Goal: Communication & Community: Share content

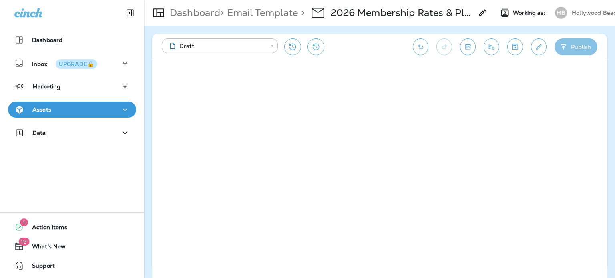
click at [563, 50] on icon "button" at bounding box center [563, 47] width 8 height 8
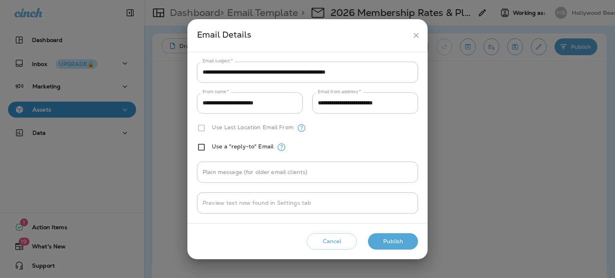
click at [408, 240] on button "Publish" at bounding box center [393, 241] width 50 height 16
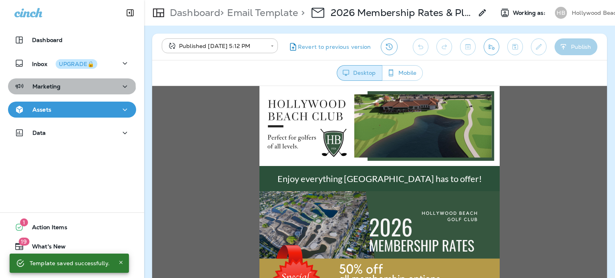
click at [71, 88] on div "Marketing" at bounding box center [71, 87] width 115 height 10
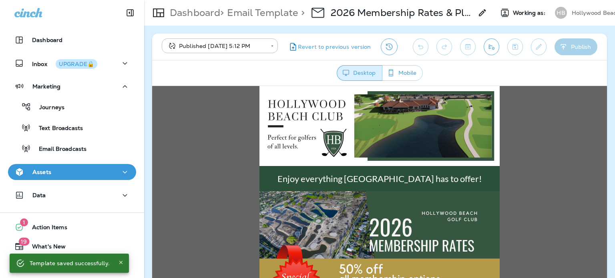
click at [77, 148] on p "Email Broadcasts" at bounding box center [59, 150] width 56 height 8
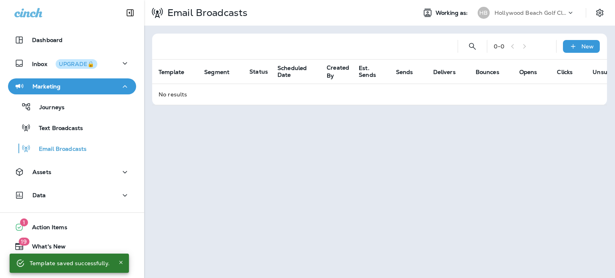
click at [587, 45] on p "New" at bounding box center [587, 46] width 12 height 6
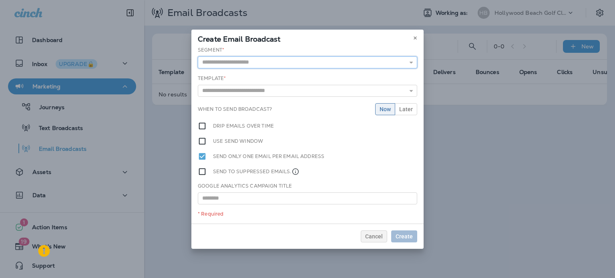
click at [309, 65] on input "text" at bounding box center [307, 62] width 219 height 12
click at [305, 42] on div "Create Email Broadcast" at bounding box center [307, 38] width 232 height 17
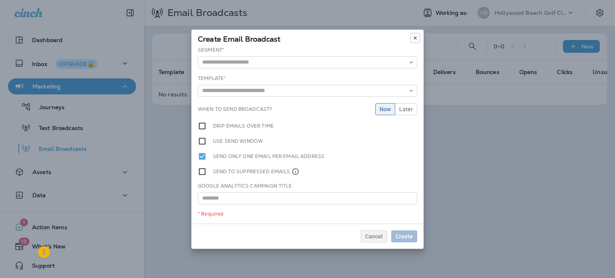
click at [415, 38] on use at bounding box center [415, 37] width 3 height 3
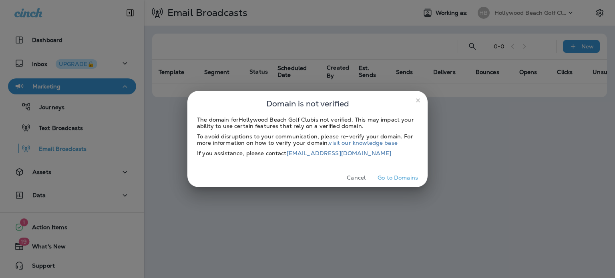
click at [416, 102] on icon "close" at bounding box center [418, 100] width 4 height 4
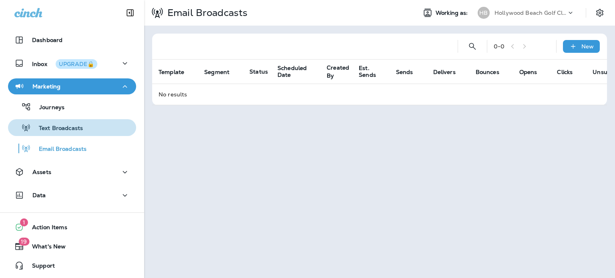
click at [88, 129] on div "Text Broadcasts" at bounding box center [72, 128] width 122 height 12
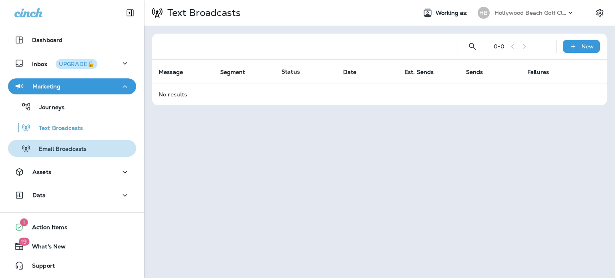
click at [90, 150] on div "Email Broadcasts" at bounding box center [72, 149] width 122 height 12
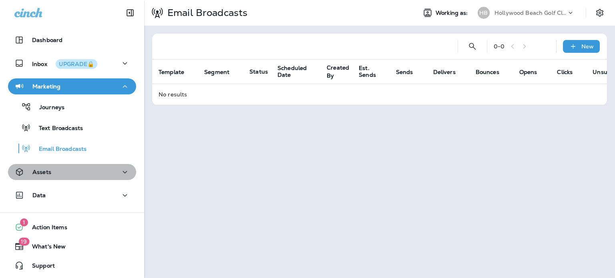
click at [85, 173] on div "Assets" at bounding box center [71, 172] width 115 height 10
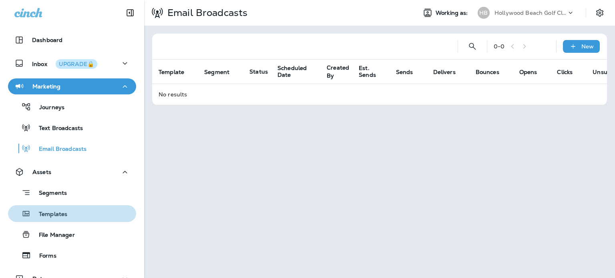
click at [76, 212] on div "Templates" at bounding box center [72, 214] width 122 height 12
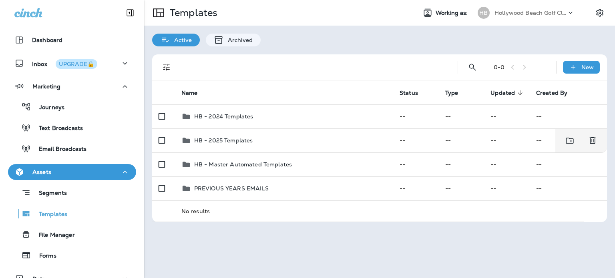
click at [277, 144] on div "HB - 2025 Templates" at bounding box center [283, 141] width 205 height 10
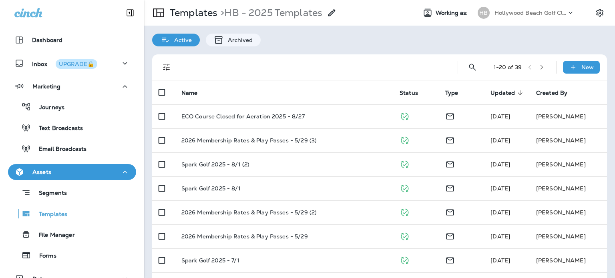
click at [92, 150] on div "Email Broadcasts" at bounding box center [72, 149] width 122 height 12
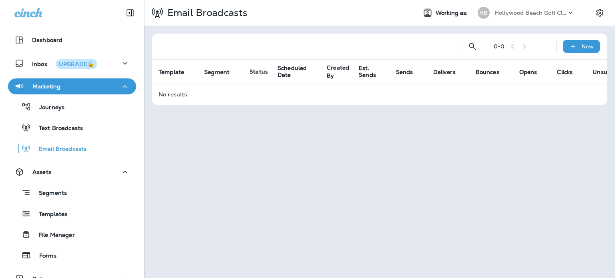
click at [574, 44] on icon at bounding box center [573, 46] width 8 height 8
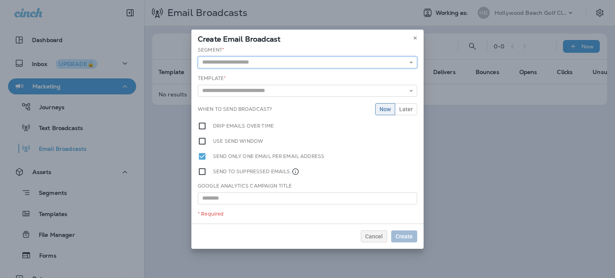
click at [279, 60] on input "text" at bounding box center [307, 62] width 219 height 12
type input "**"
click at [413, 38] on icon at bounding box center [415, 38] width 5 height 5
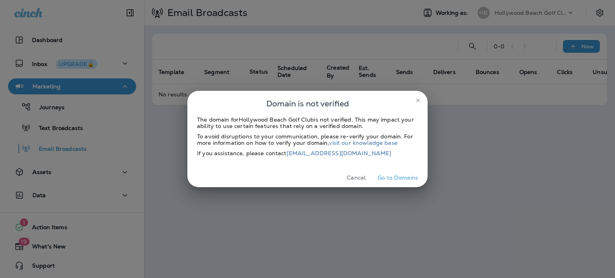
click at [388, 177] on button "Go to Domains" at bounding box center [397, 178] width 47 height 12
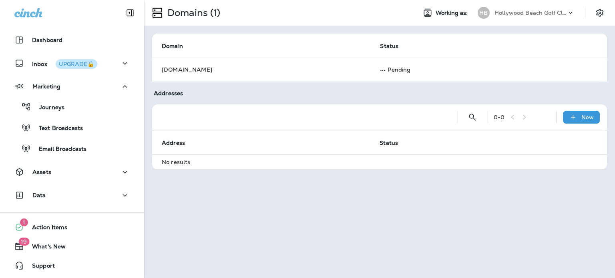
click at [237, 155] on td "No results" at bounding box center [379, 162] width 455 height 15
click at [499, 10] on p "Hollywood Beach Golf Club" at bounding box center [530, 13] width 72 height 6
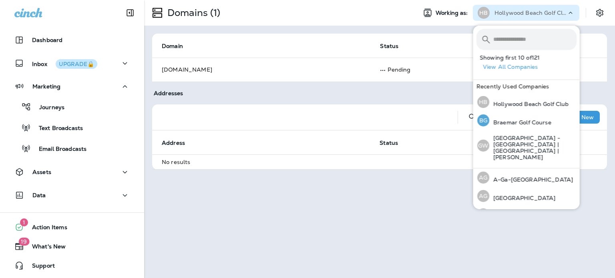
click at [515, 119] on p "Braemar Golf Course" at bounding box center [520, 122] width 62 height 6
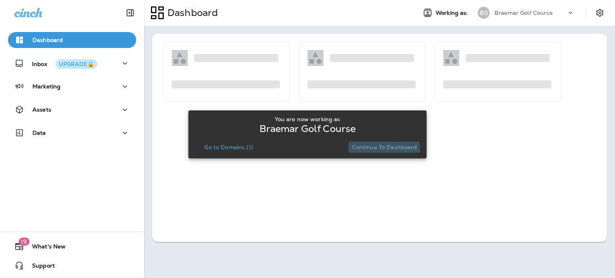
click at [377, 151] on button "Continue to Dashboard" at bounding box center [385, 147] width 72 height 11
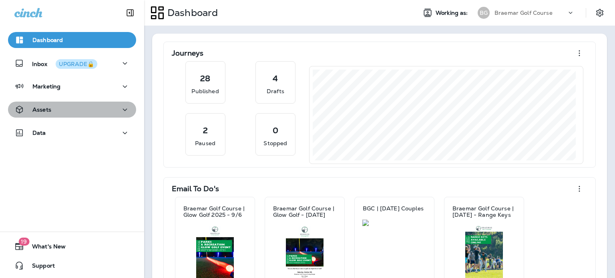
click at [85, 112] on div "Assets" at bounding box center [71, 110] width 115 height 10
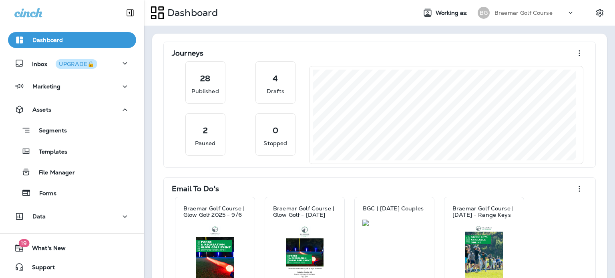
click at [98, 149] on div "Templates" at bounding box center [72, 151] width 122 height 12
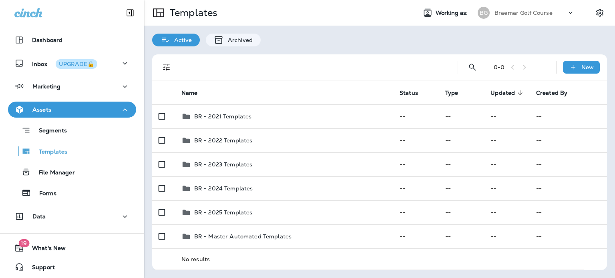
click at [80, 84] on div "Marketing" at bounding box center [71, 87] width 115 height 10
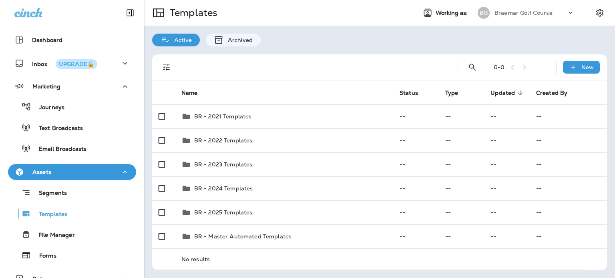
click at [100, 150] on div "Email Broadcasts" at bounding box center [72, 149] width 122 height 12
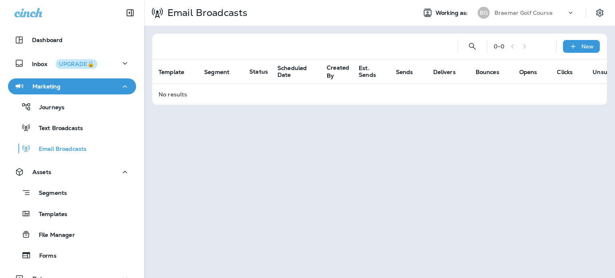
click at [292, 100] on td "No results" at bounding box center [398, 94] width 492 height 21
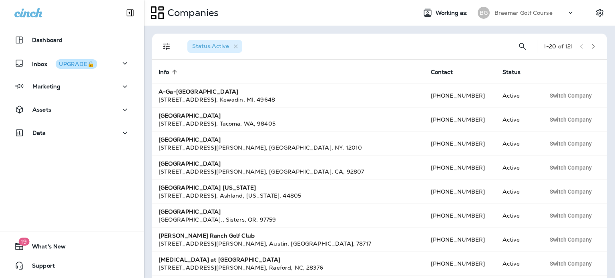
click at [533, 14] on p "Braemar Golf Course" at bounding box center [523, 13] width 58 height 6
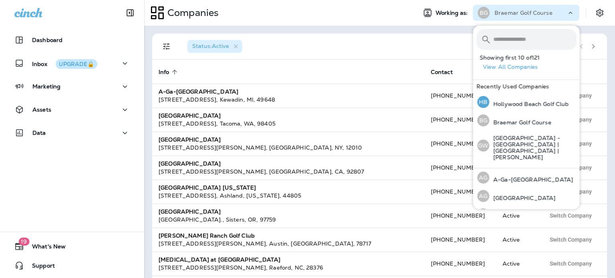
click at [528, 104] on p "Hollywood Beach Golf Club" at bounding box center [529, 104] width 80 height 6
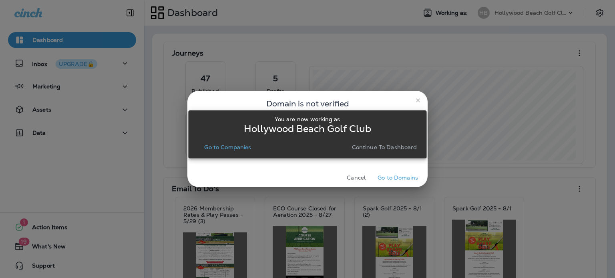
click at [417, 100] on div "You are now working as Hollywood Beach Golf Club Go to Companies Continue to Da…" at bounding box center [307, 134] width 238 height 269
click at [211, 147] on p "Go to Companies" at bounding box center [227, 147] width 47 height 6
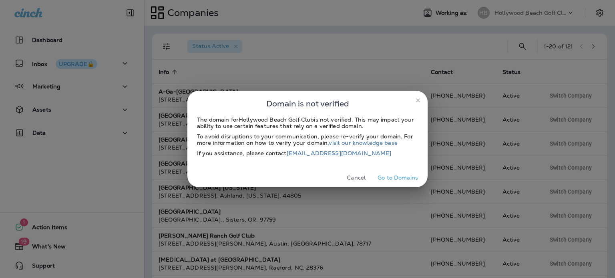
click at [421, 100] on button "close" at bounding box center [418, 100] width 13 height 13
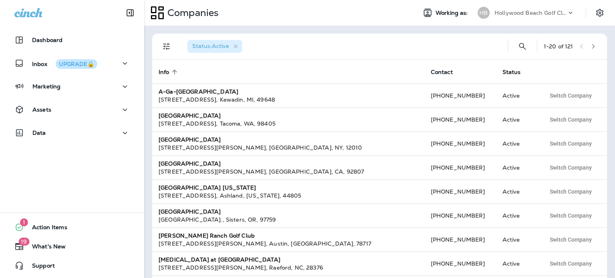
click at [72, 82] on div "Marketing" at bounding box center [71, 87] width 115 height 10
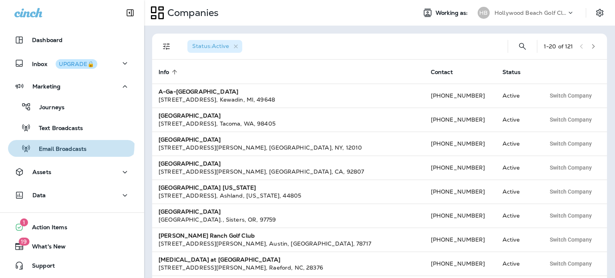
click at [70, 144] on div "Email Broadcasts" at bounding box center [48, 149] width 75 height 12
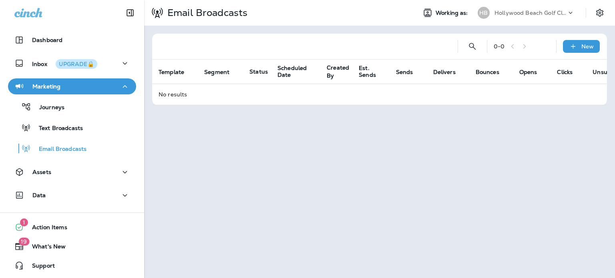
click at [575, 47] on icon at bounding box center [573, 46] width 8 height 8
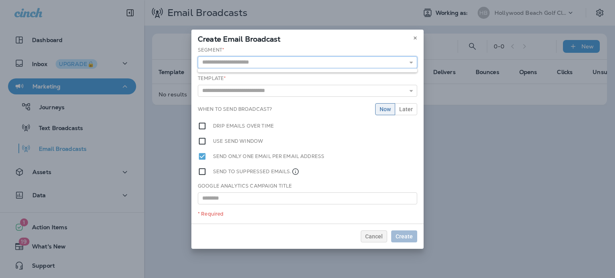
click at [301, 60] on input "text" at bounding box center [307, 62] width 219 height 12
type input "*******"
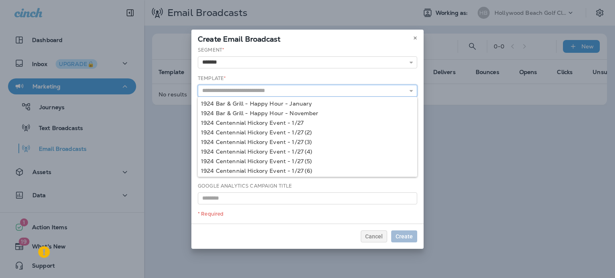
click at [282, 92] on input "text" at bounding box center [307, 91] width 219 height 12
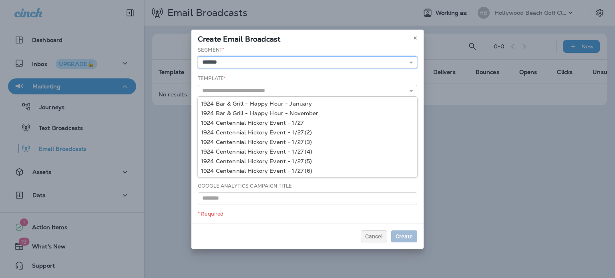
click at [286, 61] on input "*******" at bounding box center [307, 62] width 219 height 12
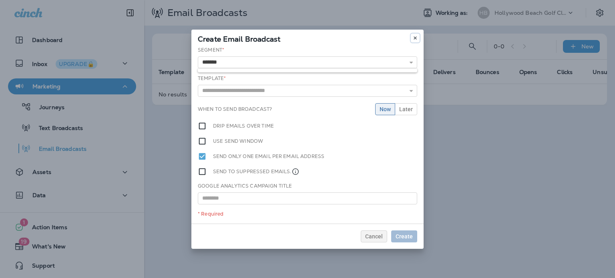
click at [416, 35] on button at bounding box center [415, 38] width 9 height 9
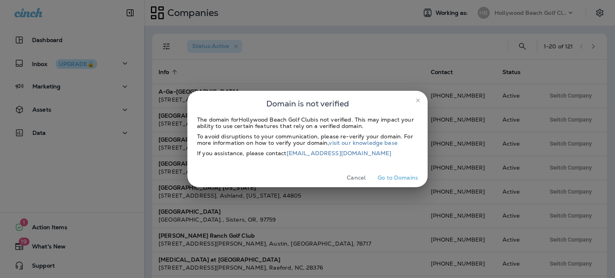
drag, startPoint x: 420, startPoint y: 101, endPoint x: 438, endPoint y: 85, distance: 24.7
click at [420, 101] on icon "close" at bounding box center [418, 100] width 6 height 6
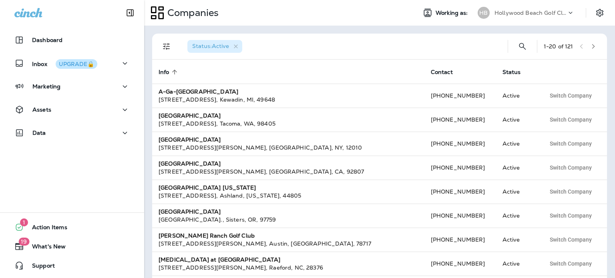
click at [74, 107] on div "Assets" at bounding box center [71, 110] width 115 height 10
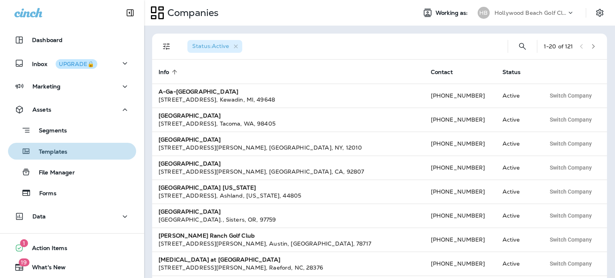
click at [76, 149] on div "Templates" at bounding box center [72, 151] width 122 height 12
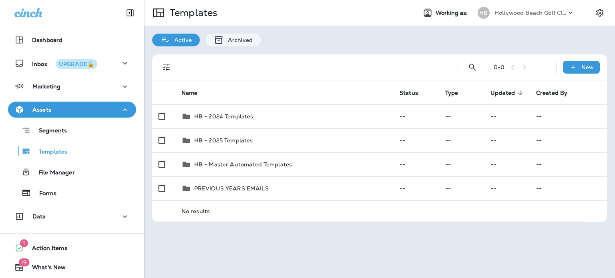
click at [101, 86] on div "Marketing" at bounding box center [71, 87] width 115 height 10
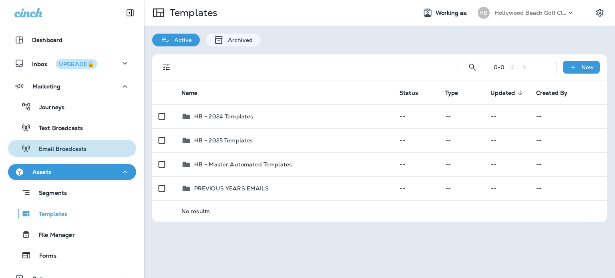
click at [75, 151] on p "Email Broadcasts" at bounding box center [59, 150] width 56 height 8
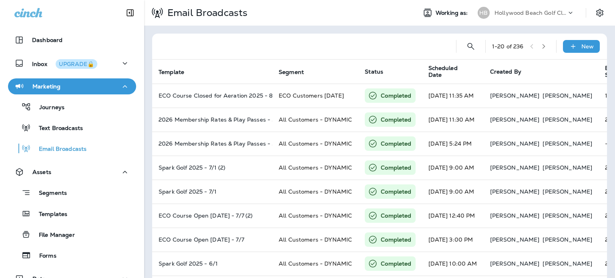
click at [581, 48] on p "New" at bounding box center [587, 46] width 12 height 6
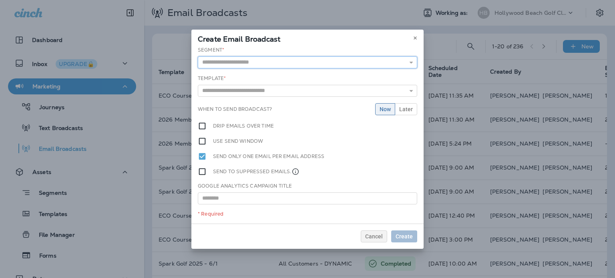
click at [219, 63] on input "text" at bounding box center [307, 62] width 219 height 12
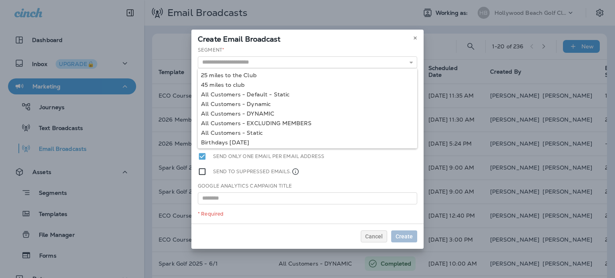
type input "**********"
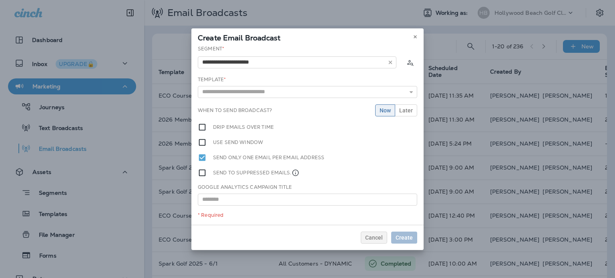
click at [240, 114] on div "**********" at bounding box center [307, 135] width 232 height 180
click at [241, 92] on input "text" at bounding box center [307, 92] width 219 height 12
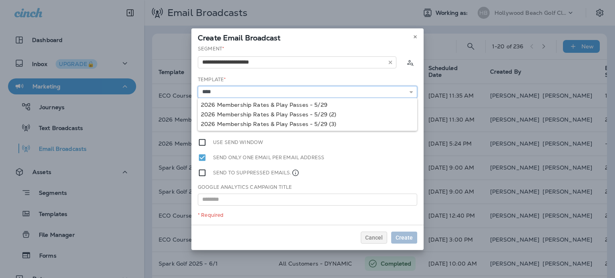
type input "**********"
click at [277, 122] on div "**********" at bounding box center [307, 135] width 232 height 180
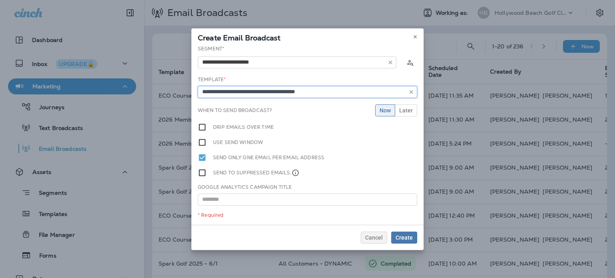
click at [274, 95] on input "**********" at bounding box center [307, 92] width 219 height 12
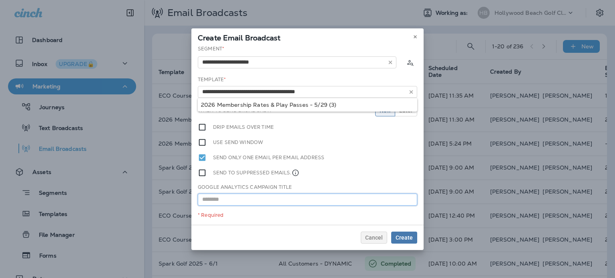
click at [255, 202] on input "text" at bounding box center [307, 200] width 219 height 12
paste input "**********"
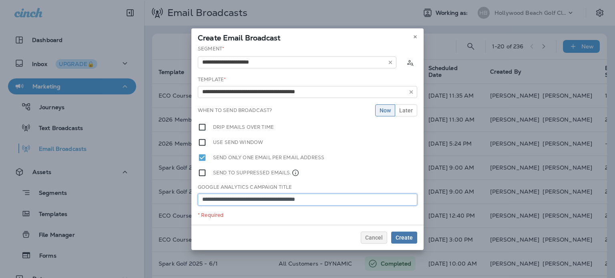
type input "**********"
click at [406, 110] on span "Later" at bounding box center [406, 111] width 14 height 6
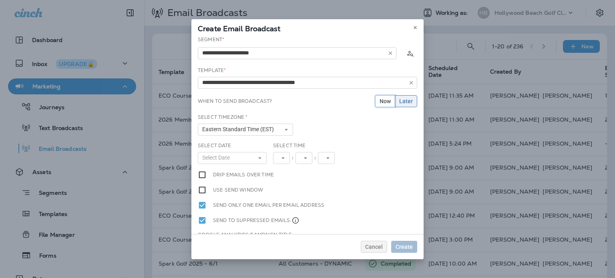
click at [381, 98] on span "Now" at bounding box center [385, 101] width 11 height 6
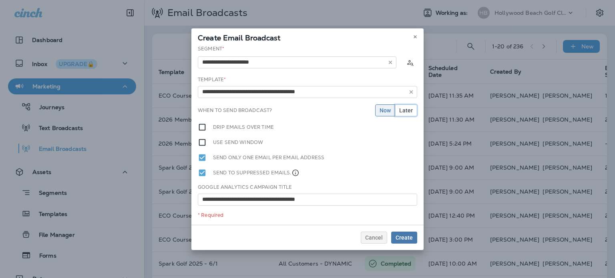
click at [405, 108] on span "Later" at bounding box center [406, 111] width 14 height 6
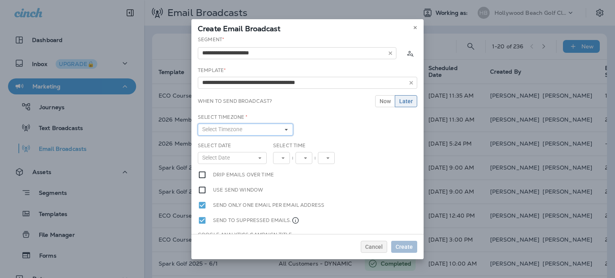
click at [217, 129] on span "Select Timezone" at bounding box center [223, 129] width 43 height 7
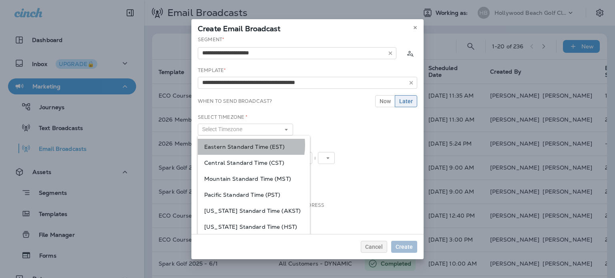
click at [243, 145] on span "Eastern Standard Time (EST)" at bounding box center [253, 147] width 99 height 6
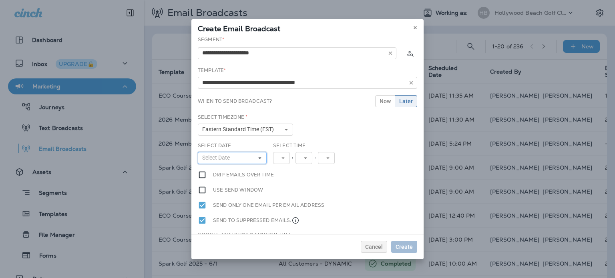
click at [231, 157] on span "Select Date" at bounding box center [217, 158] width 31 height 7
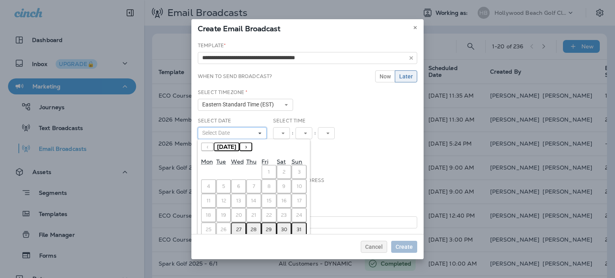
scroll to position [38, 0]
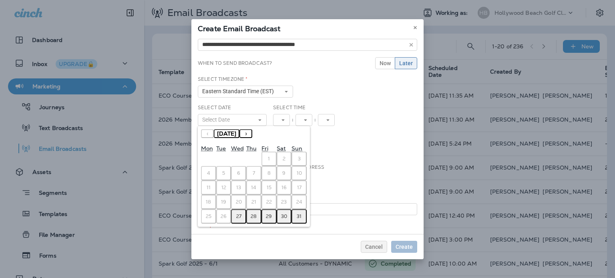
click at [237, 213] on abbr "27" at bounding box center [238, 216] width 5 height 6
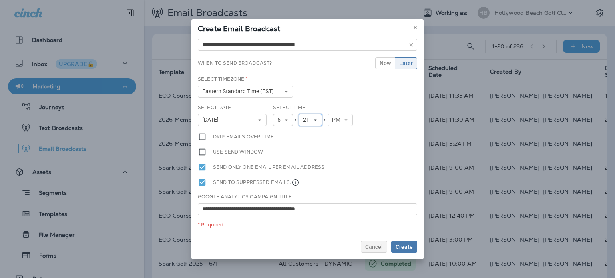
click at [309, 116] on span "21" at bounding box center [308, 119] width 10 height 7
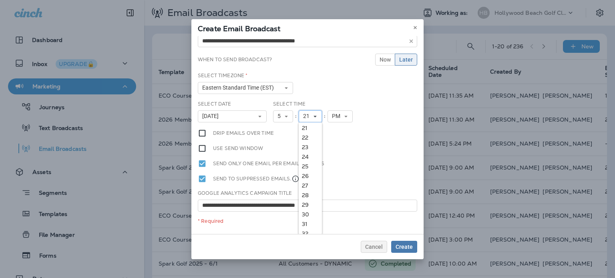
scroll to position [240, 0]
click at [309, 173] on link "30" at bounding box center [310, 178] width 23 height 10
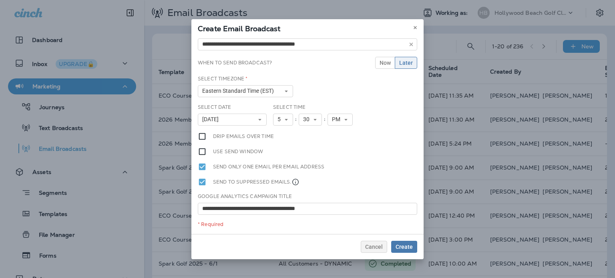
scroll to position [38, 0]
click at [361, 150] on div "Use send window" at bounding box center [307, 152] width 219 height 9
click at [406, 249] on span "Create" at bounding box center [404, 247] width 17 height 6
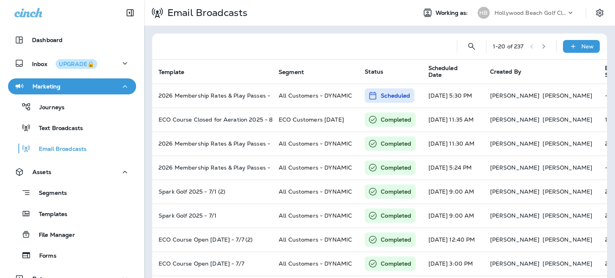
click at [72, 208] on div "Templates" at bounding box center [72, 214] width 122 height 12
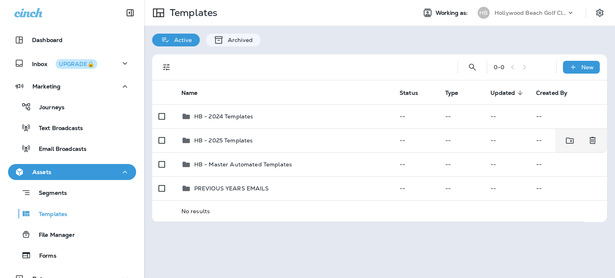
click at [243, 144] on div "HB - 2025 Templates" at bounding box center [223, 141] width 59 height 10
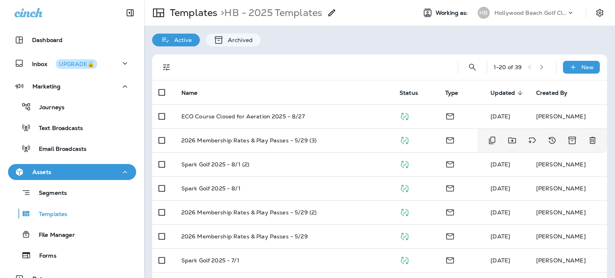
click at [337, 141] on div "2026 Membership Rates & Play Passes - 5/29 (3)" at bounding box center [283, 140] width 205 height 6
